Goal: Find specific page/section: Find specific page/section

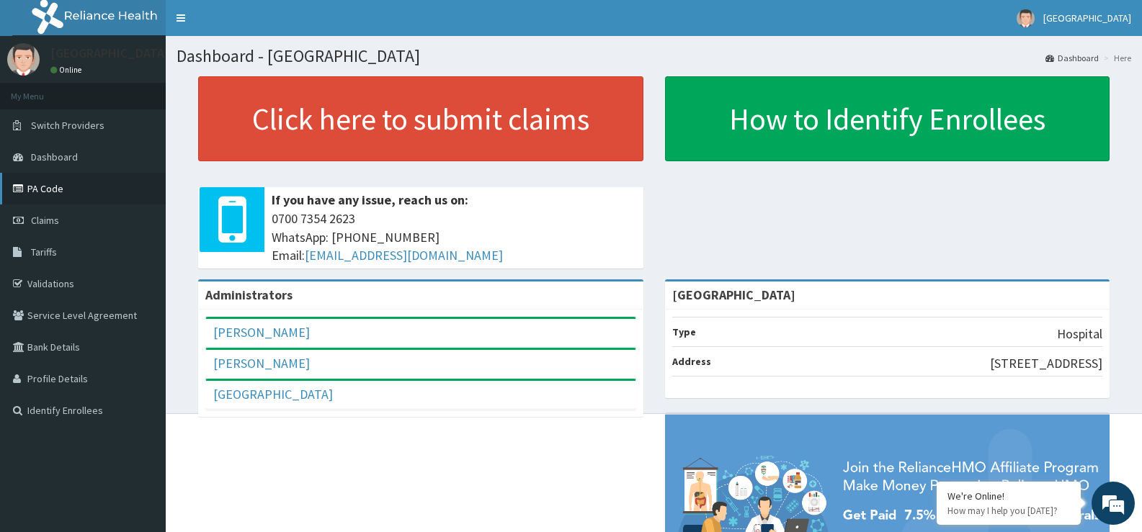
click at [103, 183] on link "PA Code" at bounding box center [83, 189] width 166 height 32
click at [63, 256] on link "Tariffs" at bounding box center [83, 252] width 166 height 32
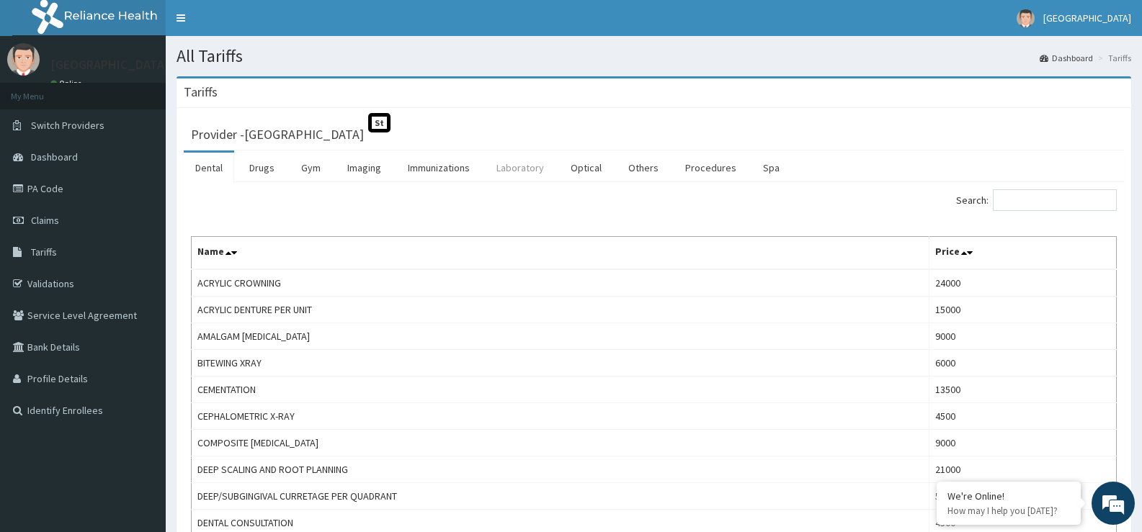
click at [533, 171] on link "Laboratory" at bounding box center [520, 168] width 71 height 30
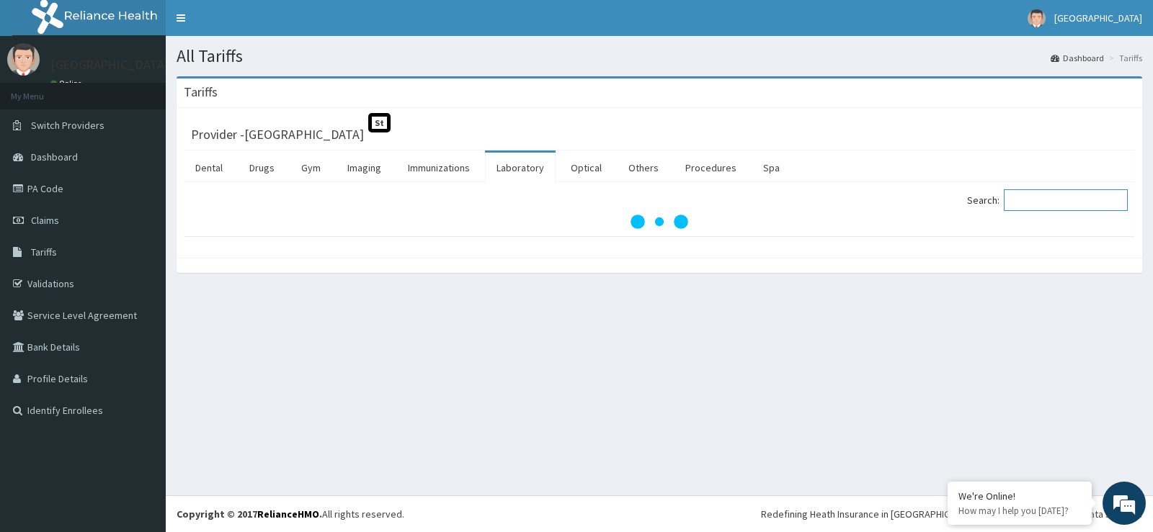
click at [1034, 202] on input "Search:" at bounding box center [1066, 201] width 124 height 22
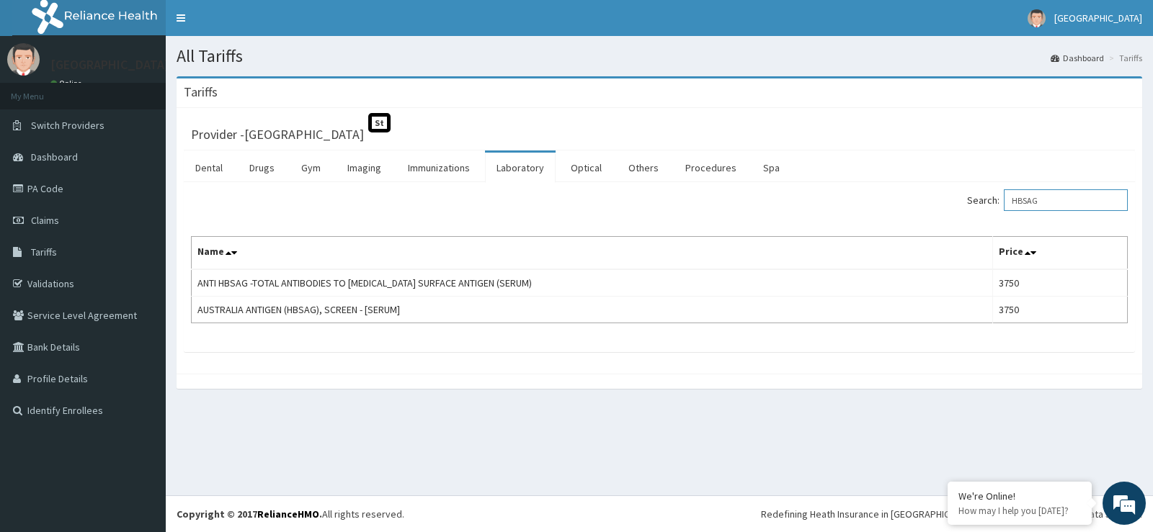
type input "HBSAG"
